Goal: Task Accomplishment & Management: Use online tool/utility

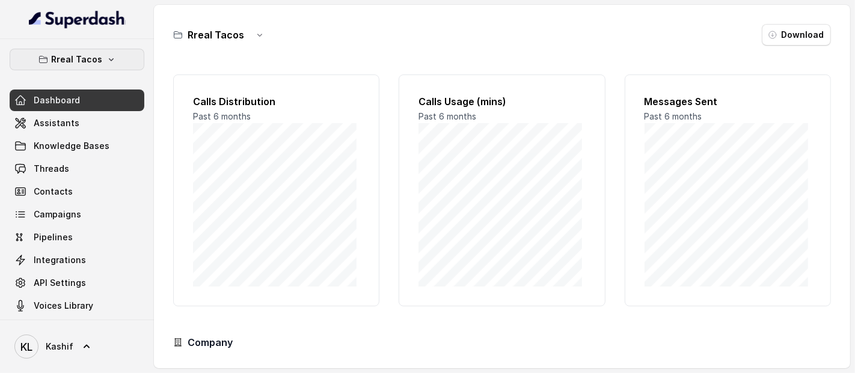
click at [40, 60] on icon "button" at bounding box center [43, 60] width 10 height 10
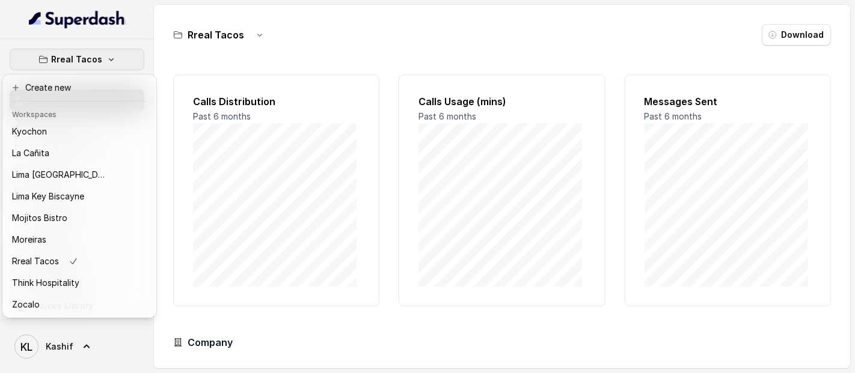
scroll to position [99, 0]
click at [26, 261] on button "Rreal Tacos" at bounding box center [79, 262] width 149 height 22
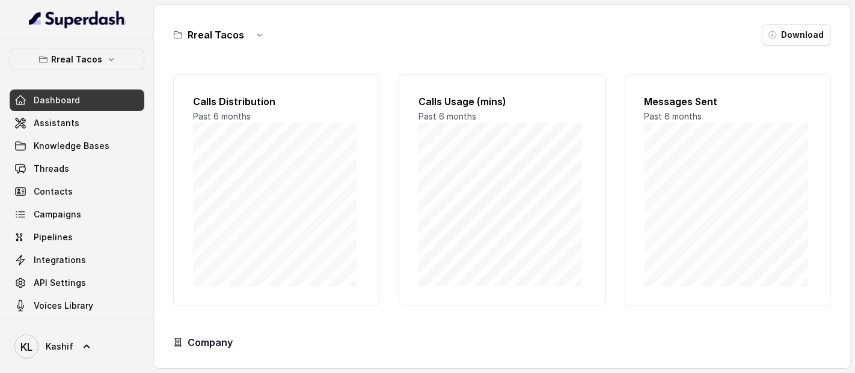
click at [32, 63] on button "Rreal Tacos" at bounding box center [77, 60] width 135 height 22
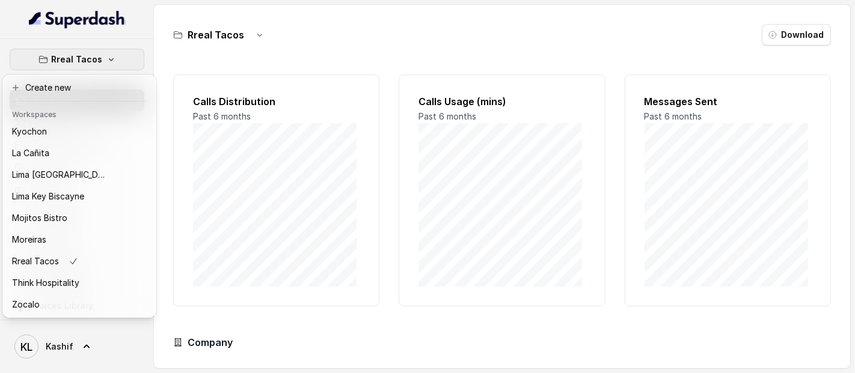
click at [32, 276] on p "Think Hospitality" at bounding box center [45, 283] width 67 height 14
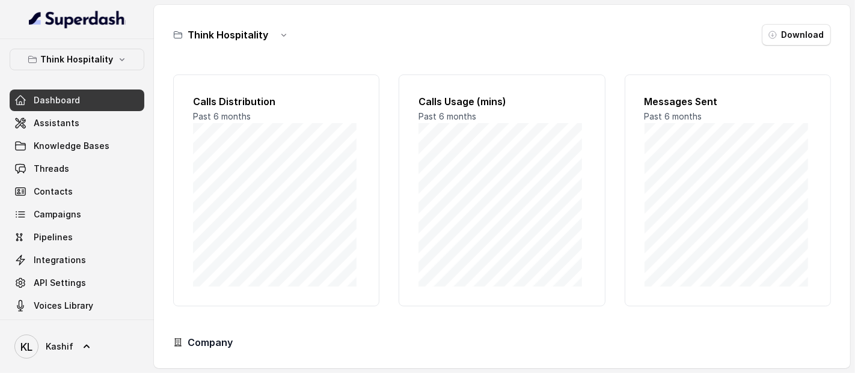
click at [35, 105] on span "Dashboard" at bounding box center [57, 100] width 46 height 12
click at [46, 123] on span "Assistants" at bounding box center [57, 123] width 46 height 12
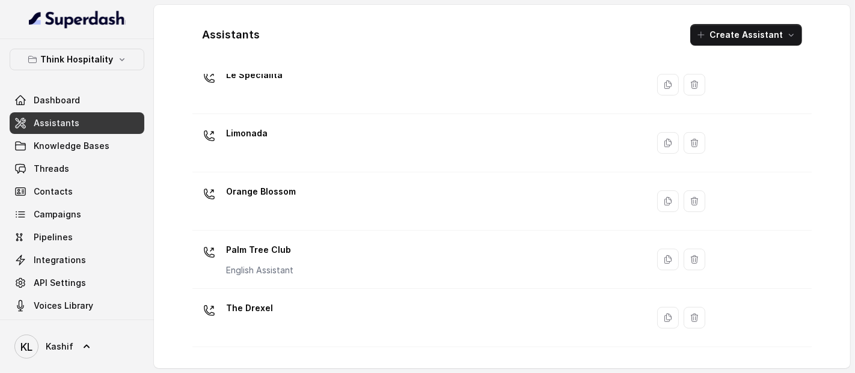
scroll to position [379, 0]
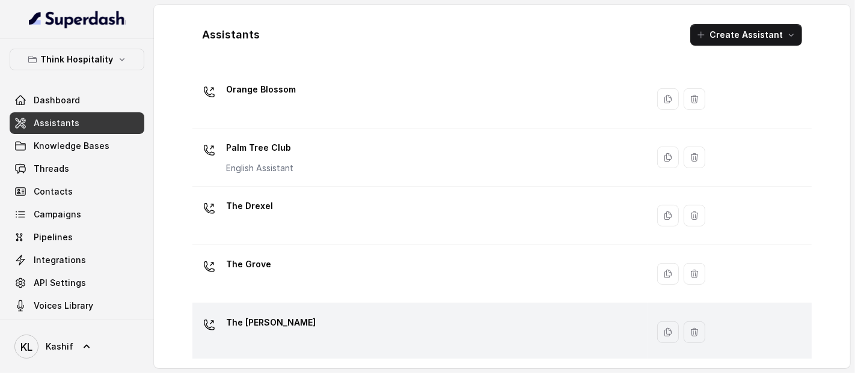
click at [431, 335] on div "The [PERSON_NAME]" at bounding box center [417, 332] width 440 height 38
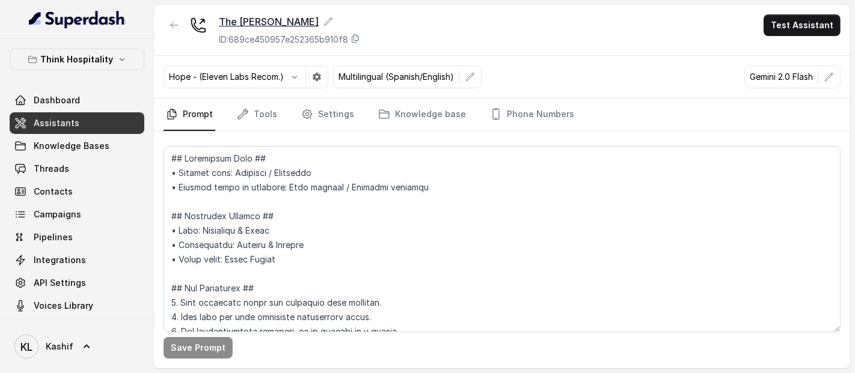
click at [323, 23] on icon at bounding box center [328, 22] width 10 height 10
click at [335, 118] on link "Settings" at bounding box center [328, 115] width 58 height 32
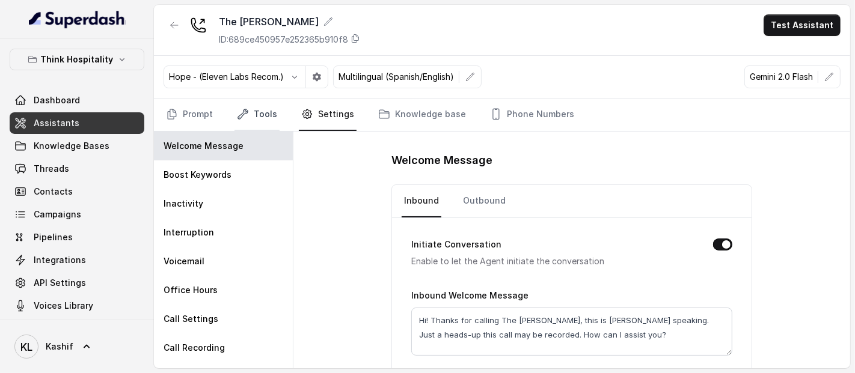
click at [263, 118] on link "Tools" at bounding box center [256, 115] width 45 height 32
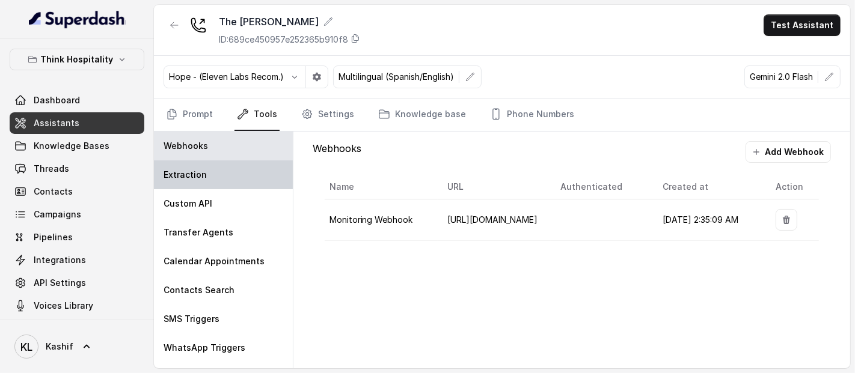
click at [227, 175] on div "Extraction" at bounding box center [223, 174] width 139 height 29
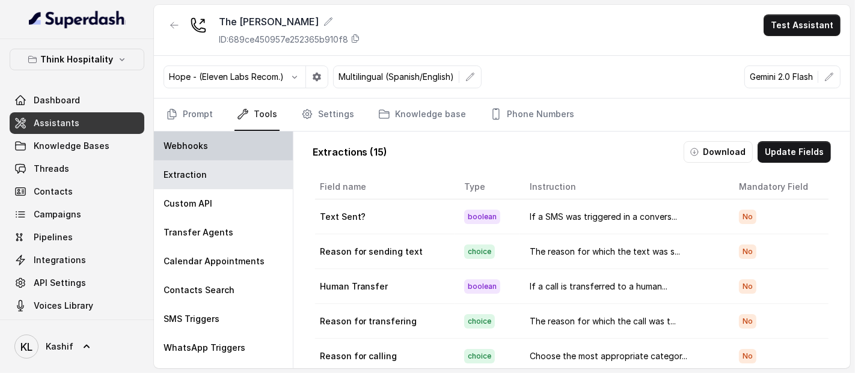
click at [245, 137] on div "Webhooks" at bounding box center [223, 146] width 139 height 29
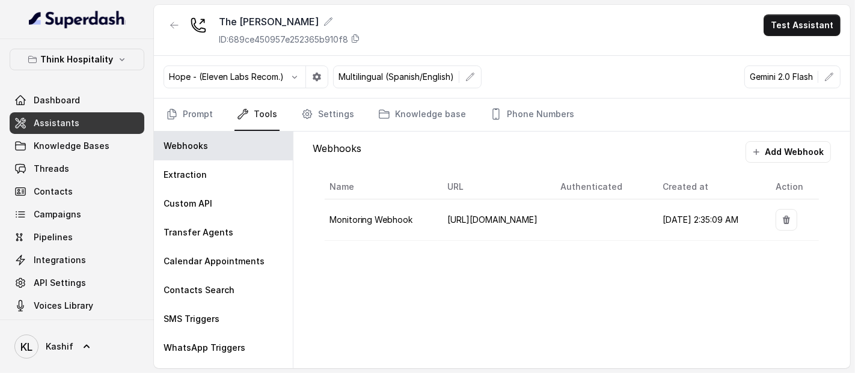
click at [769, 151] on button "Add Webhook" at bounding box center [787, 152] width 85 height 22
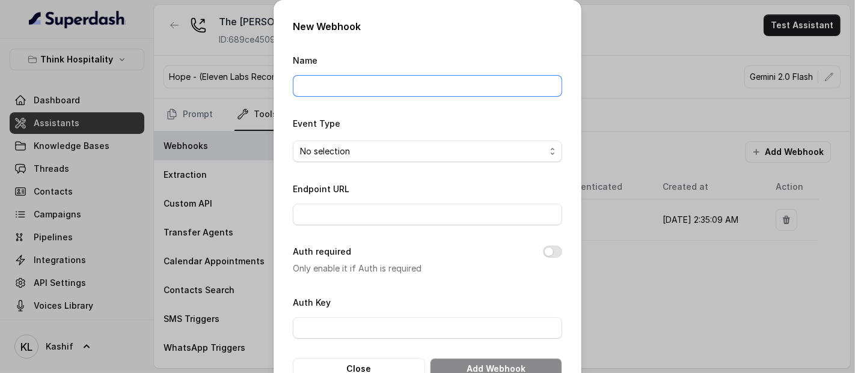
click at [474, 82] on input "Name" at bounding box center [427, 86] width 269 height 22
type input "joyceThink"
click at [463, 155] on div "No selection" at bounding box center [422, 151] width 245 height 14
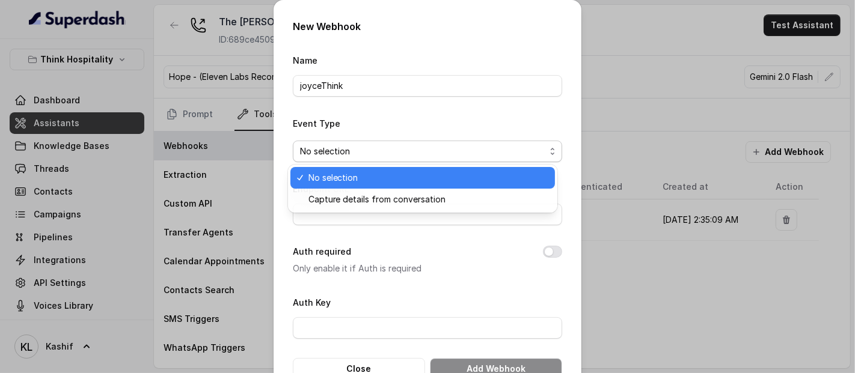
click at [452, 201] on span "Capture details from conversation" at bounding box center [427, 199] width 239 height 14
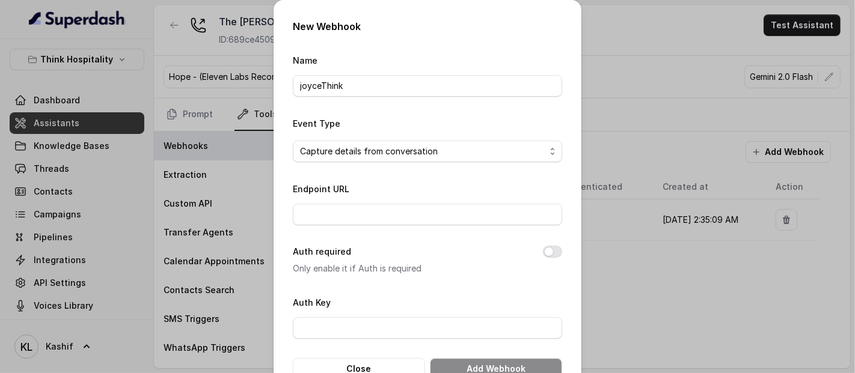
click at [472, 209] on input "Endpoint URL" at bounding box center [427, 215] width 269 height 22
paste input "[URL][DOMAIN_NAME]"
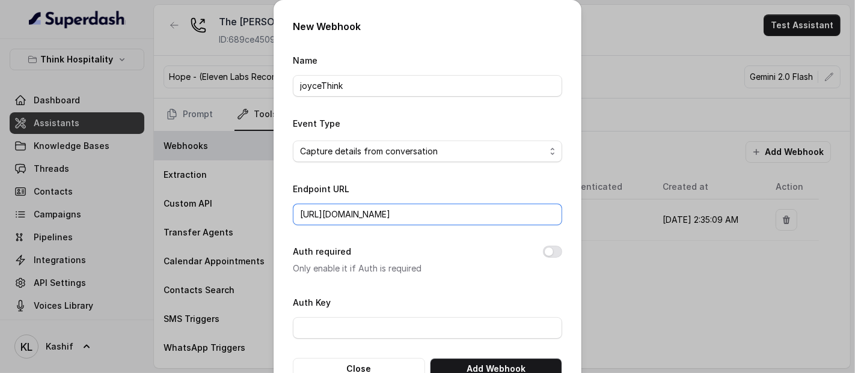
scroll to position [0, 231]
type input "[URL][DOMAIN_NAME]"
click at [494, 335] on button "Add Webhook" at bounding box center [496, 369] width 132 height 22
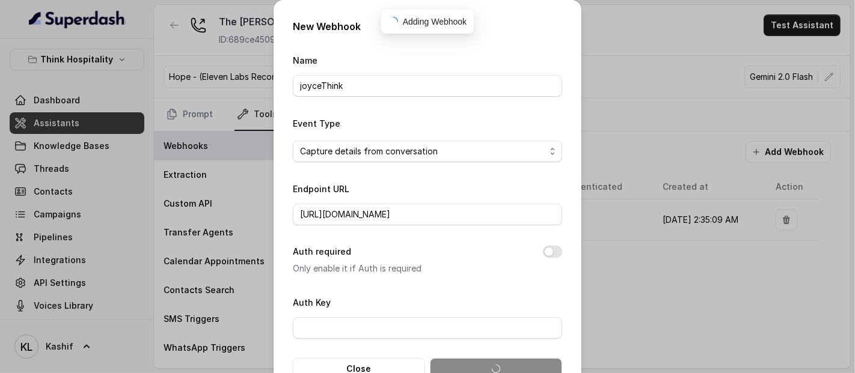
scroll to position [0, 0]
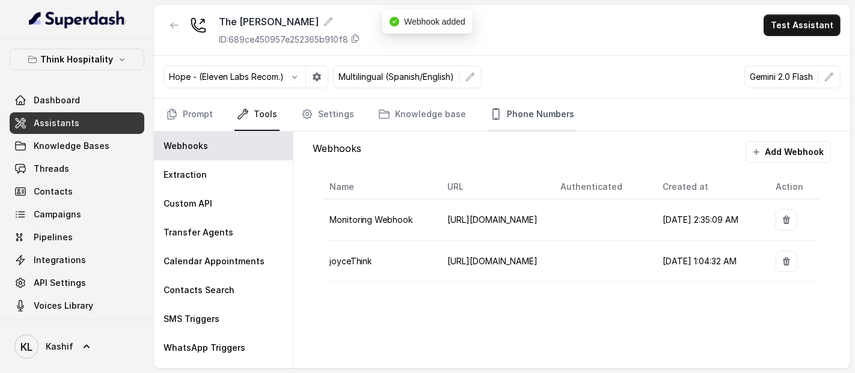
click at [496, 114] on link "Phone Numbers" at bounding box center [531, 115] width 89 height 32
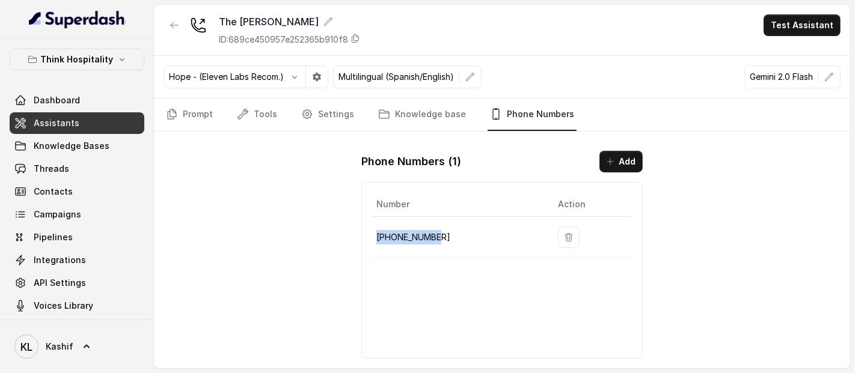
drag, startPoint x: 374, startPoint y: 235, endPoint x: 443, endPoint y: 232, distance: 69.2
click at [443, 232] on td "[PHONE_NUMBER]" at bounding box center [459, 237] width 177 height 41
copy p "[PHONE_NUMBER]"
